Goal: Task Accomplishment & Management: Manage account settings

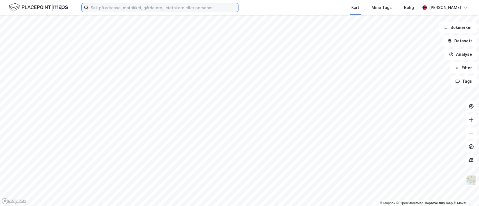
click at [129, 9] on input at bounding box center [163, 7] width 150 height 8
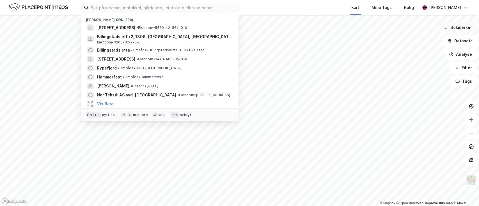
click at [459, 33] on button "Bokmerker" at bounding box center [458, 27] width 38 height 11
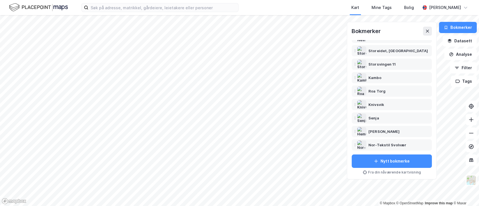
scroll to position [76, 0]
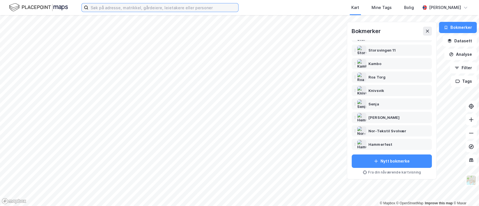
click at [109, 10] on input at bounding box center [163, 7] width 150 height 8
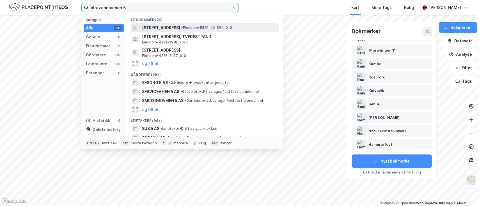
type input "altavannsveien 5"
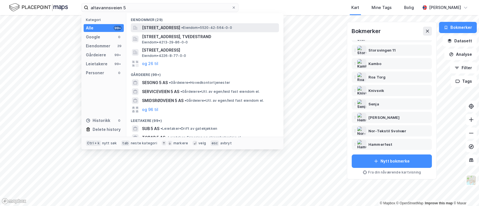
click at [180, 30] on span "[STREET_ADDRESS]" at bounding box center [161, 27] width 38 height 7
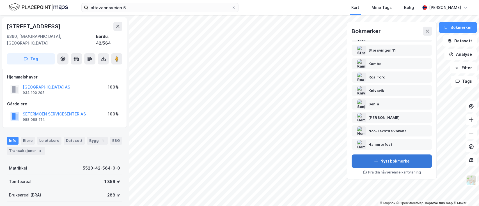
click at [386, 161] on button "Nytt bokmerke" at bounding box center [391, 161] width 80 height 13
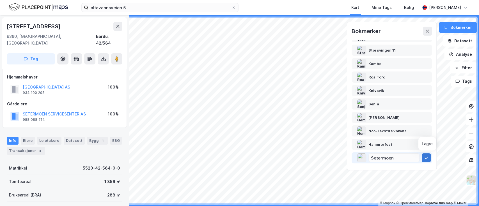
type input "Setermoen"
click at [427, 159] on icon at bounding box center [426, 158] width 4 height 4
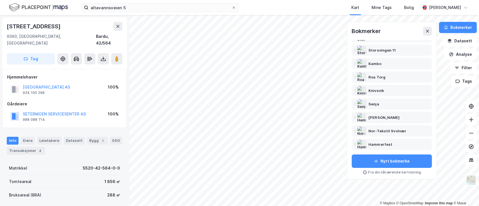
click at [46, 111] on div "SETERMOEN SERVICESENTER AS" at bounding box center [54, 114] width 63 height 7
click at [0, 0] on button "SETERMOEN SERVICESENTER AS" at bounding box center [0, 0] width 0 height 0
click at [0, 0] on button "[GEOGRAPHIC_DATA] AS" at bounding box center [0, 0] width 0 height 0
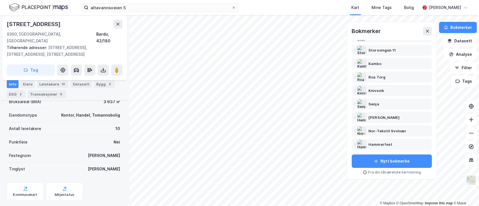
scroll to position [112, 0]
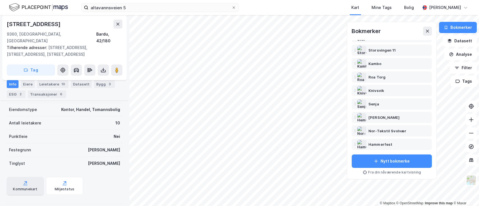
click at [26, 179] on div "Kommunekart" at bounding box center [25, 186] width 37 height 18
